Goal: Transaction & Acquisition: Purchase product/service

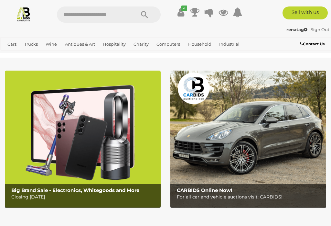
click at [0, 0] on link "View All Wine Auctions" at bounding box center [0, 0] width 0 height 0
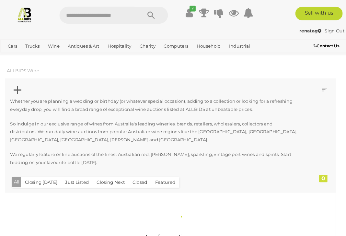
scroll to position [1, 0]
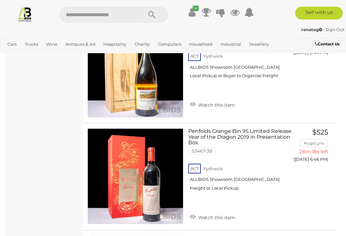
scroll to position [929, 0]
click at [243, 128] on link "Penfolds Grange Bin 95 Limited Release Year of the Dragon 2019 in Presentation …" at bounding box center [241, 161] width 96 height 67
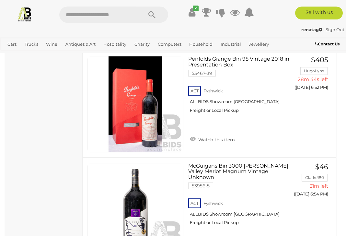
scroll to position [1312, 0]
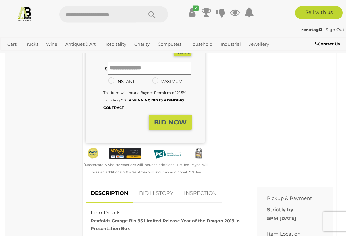
scroll to position [157, 0]
click at [151, 192] on link "BID HISTORY" at bounding box center [156, 193] width 44 height 19
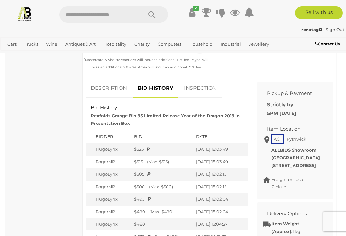
scroll to position [263, 0]
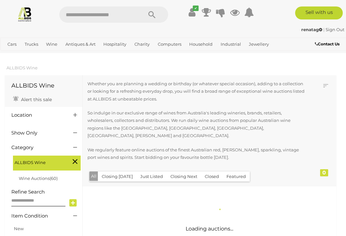
scroll to position [1, 0]
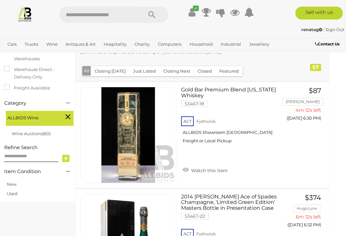
scroll to position [116, 7]
click at [114, 121] on link at bounding box center [128, 135] width 96 height 96
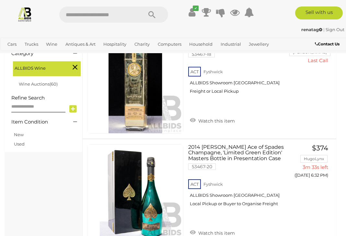
scroll to position [165, 0]
click at [242, 153] on link "2014 Armand De Brignac Ace of Spades Champagne, 'Limited Green Edition' Masters…" at bounding box center [241, 177] width 96 height 67
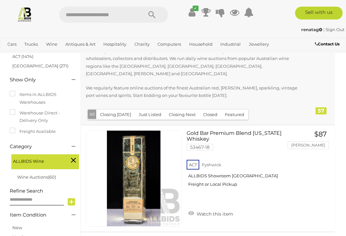
scroll to position [0, 2]
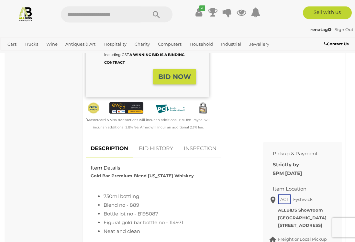
scroll to position [188, 0]
click at [155, 158] on link "BID HISTORY" at bounding box center [156, 148] width 44 height 19
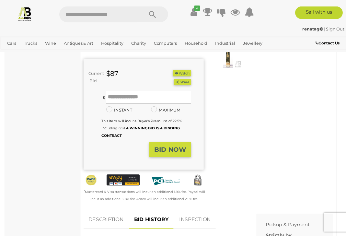
scroll to position [1, 0]
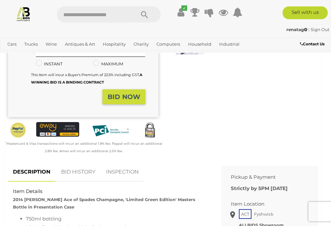
scroll to position [158, 0]
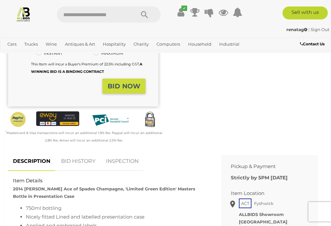
click at [80, 157] on link "BID HISTORY" at bounding box center [78, 161] width 44 height 19
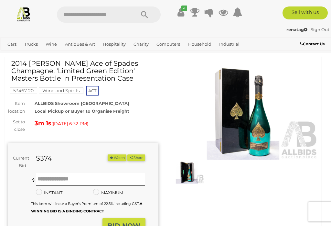
scroll to position [0, 0]
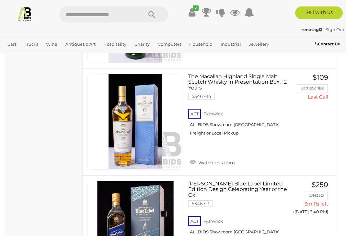
scroll to position [343, 0]
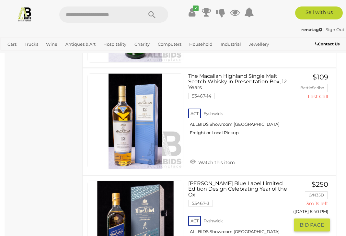
click at [172, 188] on link at bounding box center [135, 228] width 96 height 96
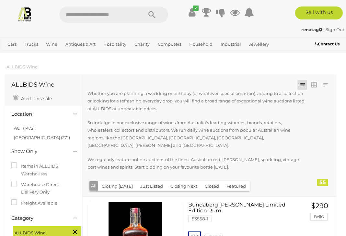
click at [110, 118] on div "Whether you are planning a wedding or birthday (or whatever special occasion), …" at bounding box center [198, 134] width 223 height 89
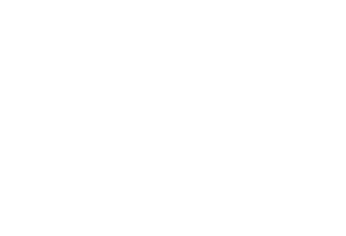
scroll to position [0, 0]
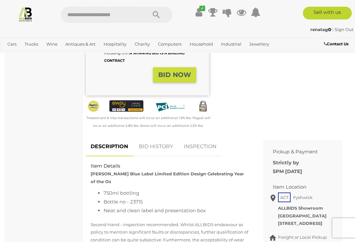
scroll to position [197, 0]
click at [157, 156] on link "BID HISTORY" at bounding box center [156, 146] width 44 height 19
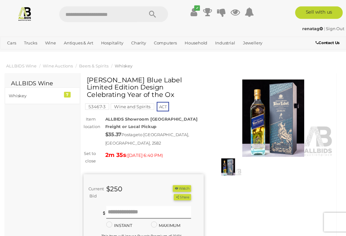
scroll to position [1, 0]
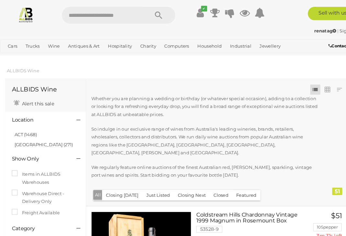
scroll to position [1, 0]
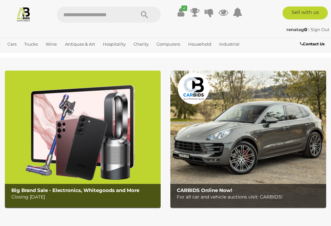
click at [0, 0] on link "View All Wine Auctions" at bounding box center [0, 0] width 0 height 0
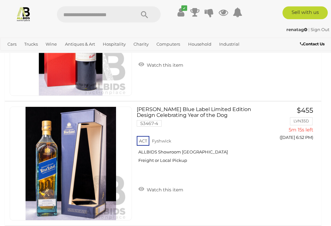
scroll to position [582, 0]
click at [291, 113] on link "$455 LVN35D 5m 9s left (Today 6:52 PM) GO TO BID PAGE" at bounding box center [294, 131] width 41 height 51
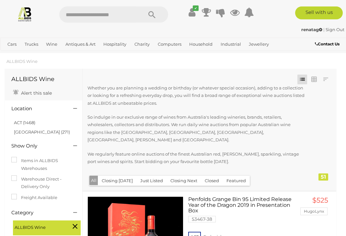
scroll to position [0, 0]
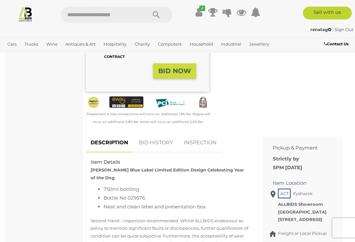
scroll to position [201, 0]
click at [158, 152] on link "BID HISTORY" at bounding box center [156, 142] width 44 height 19
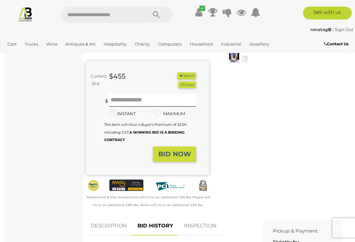
scroll to position [106, 0]
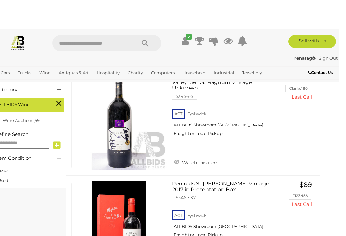
scroll to position [0, 9]
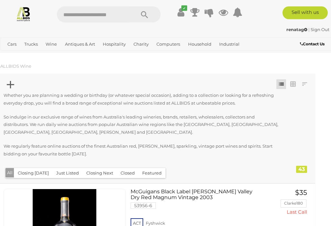
scroll to position [0, 3]
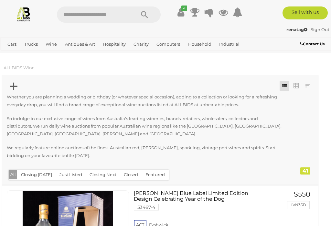
scroll to position [0, 3]
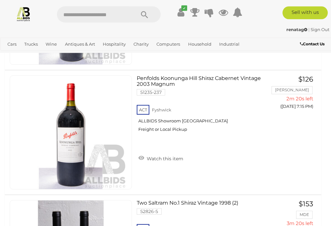
scroll to position [489, 0]
click at [318, 156] on div "Penfolds Koonunga Hill Shiraz Cabernet Vintage 2003 Magnum 51235-237 ACT Fyshwi…" at bounding box center [163, 133] width 327 height 124
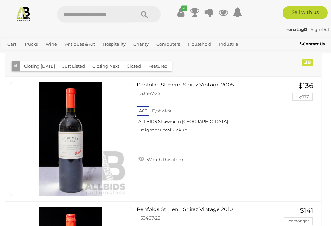
scroll to position [0, 0]
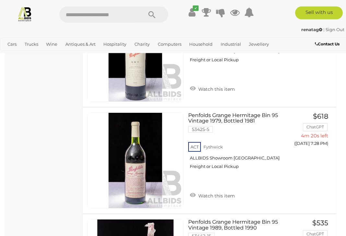
scroll to position [317, 0]
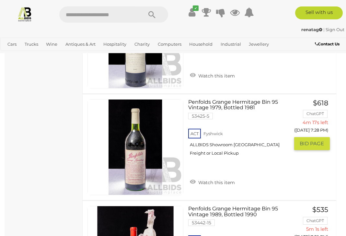
click at [224, 104] on link "Penfolds Grange Hermitage Bin 95 Vintage 1979, Bottled 1981 53425-5 ACT Fyshwick" at bounding box center [241, 130] width 96 height 62
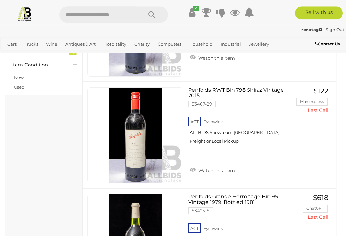
scroll to position [0, 0]
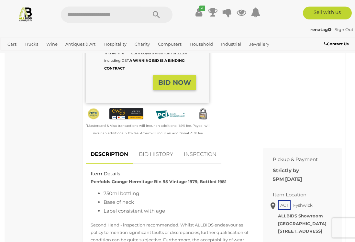
scroll to position [182, 0]
click at [163, 164] on link "BID HISTORY" at bounding box center [156, 154] width 44 height 19
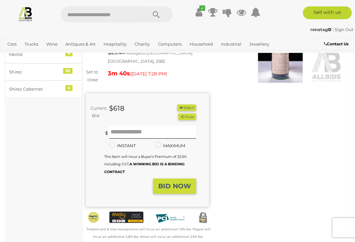
scroll to position [65, 0]
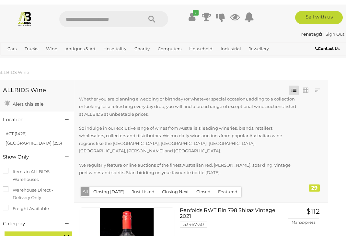
scroll to position [0, 8]
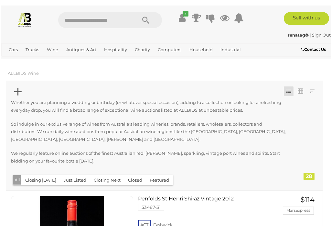
scroll to position [0, 5]
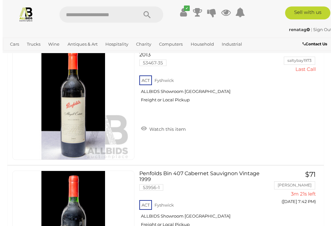
scroll to position [269, 0]
